Goal: Obtain resource: Obtain resource

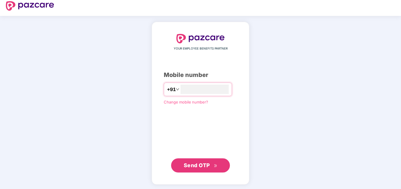
scroll to position [7, 0]
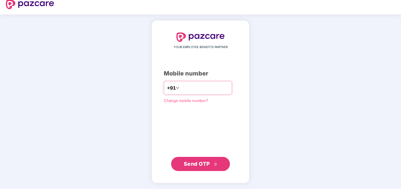
click at [181, 86] on input "number" at bounding box center [205, 87] width 48 height 9
click at [181, 88] on input "**********" at bounding box center [205, 87] width 48 height 9
type input "**********"
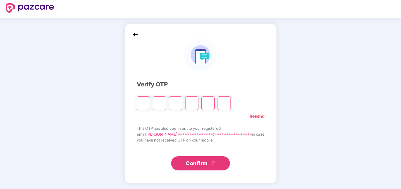
type input "*"
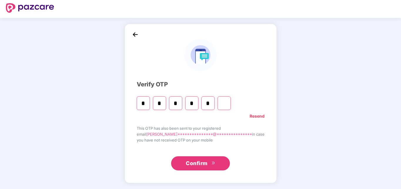
type input "*"
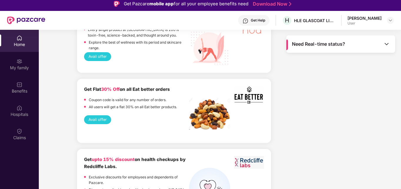
scroll to position [1530, 0]
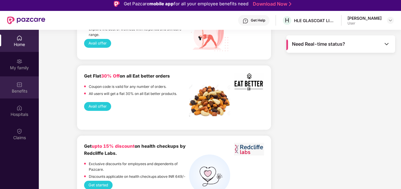
click at [20, 90] on div "Benefits" at bounding box center [19, 91] width 39 height 6
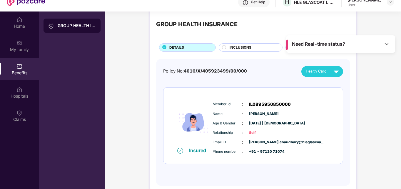
scroll to position [33, 0]
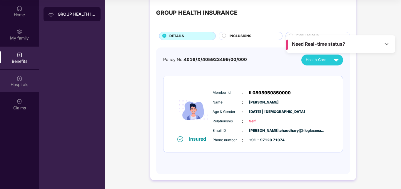
click at [19, 77] on img at bounding box center [19, 78] width 6 height 6
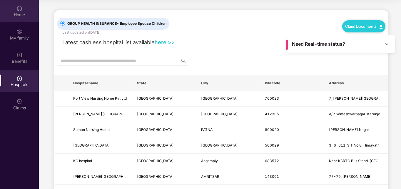
click at [24, 14] on div "Home" at bounding box center [19, 15] width 39 height 6
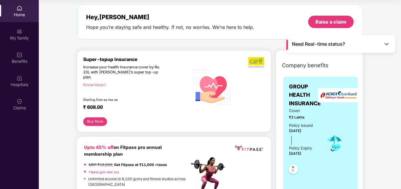
scroll to position [59, 0]
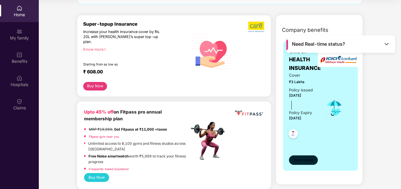
click at [300, 159] on span "View details" at bounding box center [304, 160] width 20 height 6
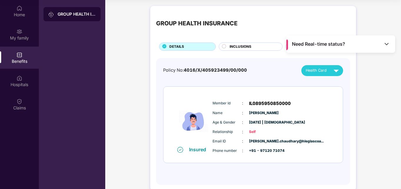
click at [21, 54] on img at bounding box center [19, 55] width 6 height 6
click at [16, 11] on div "Home" at bounding box center [19, 11] width 39 height 22
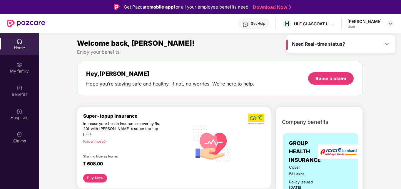
click at [313, 42] on span "Need Real-time status?" at bounding box center [318, 44] width 53 height 6
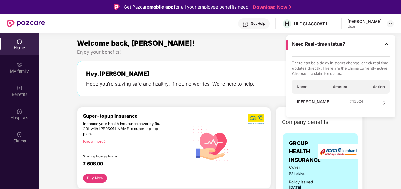
click at [331, 102] on span "Chaudhary Dhirendra Shantilal" at bounding box center [314, 102] width 34 height 9
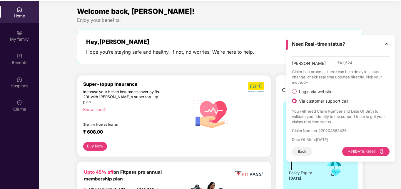
scroll to position [33, 0]
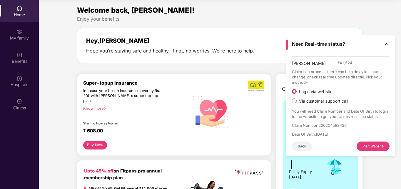
click at [388, 42] on img at bounding box center [387, 44] width 6 height 6
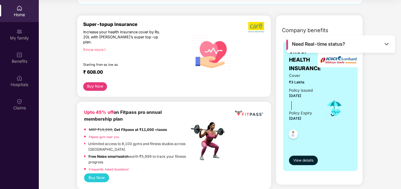
scroll to position [59, 0]
click at [92, 47] on div "Know more" at bounding box center [134, 49] width 103 height 4
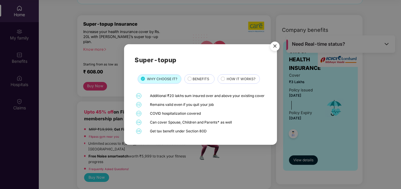
click at [197, 76] on span "BENEFITS" at bounding box center [201, 79] width 17 height 6
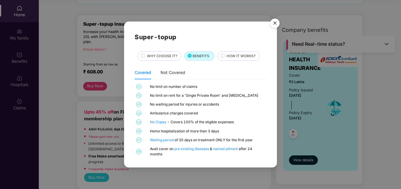
click at [224, 56] on div "HOW IT WORKS?" at bounding box center [240, 56] width 33 height 6
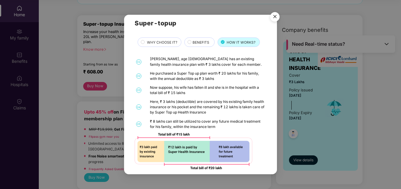
scroll to position [13, 0]
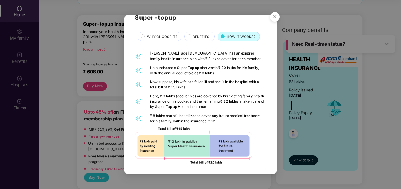
click at [275, 16] on img "Close" at bounding box center [275, 17] width 16 height 16
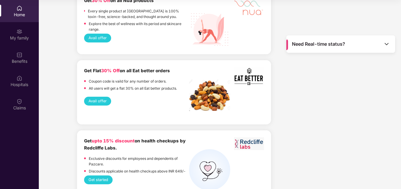
scroll to position [1488, 0]
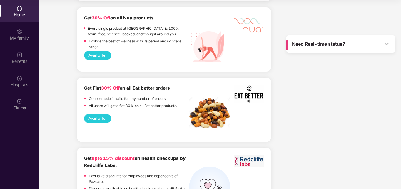
click at [100, 114] on button "Avail offer" at bounding box center [97, 118] width 27 height 9
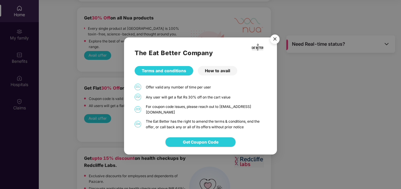
click at [274, 42] on img "Close" at bounding box center [275, 40] width 16 height 16
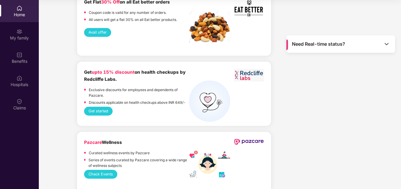
scroll to position [1577, 0]
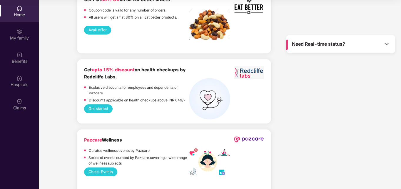
click at [96, 104] on button "Get started" at bounding box center [98, 108] width 29 height 9
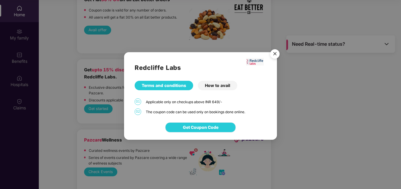
click at [201, 126] on span "Get Coupon Code" at bounding box center [201, 127] width 36 height 6
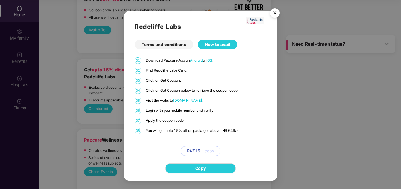
click at [214, 44] on div "How to avail" at bounding box center [217, 44] width 39 height 9
click at [157, 44] on div "Terms and conditions" at bounding box center [164, 44] width 59 height 9
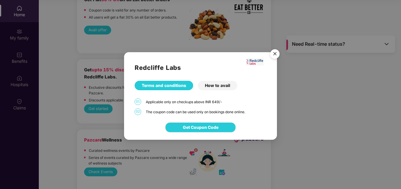
click at [217, 83] on div "How to avail" at bounding box center [217, 85] width 39 height 9
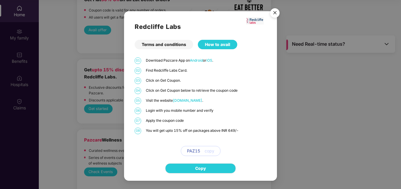
click at [272, 11] on img "Close" at bounding box center [275, 14] width 16 height 16
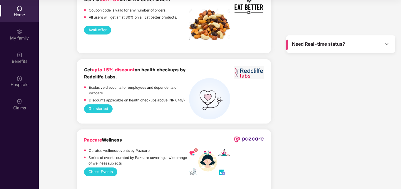
click at [96, 167] on button "Check Events" at bounding box center [100, 171] width 33 height 9
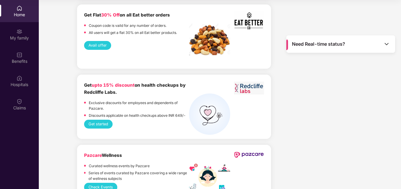
scroll to position [1547, 0]
